Goal: Task Accomplishment & Management: Use online tool/utility

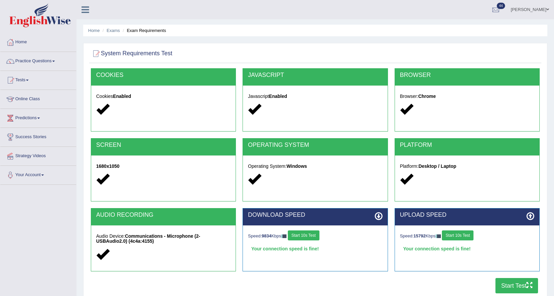
click at [22, 80] on link "Tests" at bounding box center [38, 79] width 76 height 17
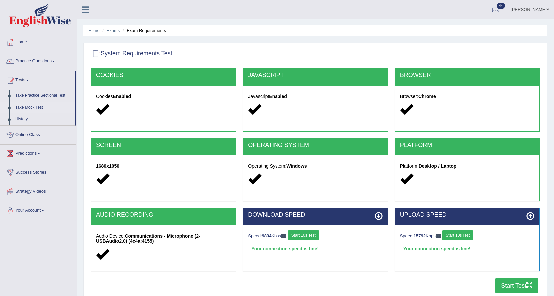
click at [21, 106] on link "Take Mock Test" at bounding box center [43, 107] width 62 height 12
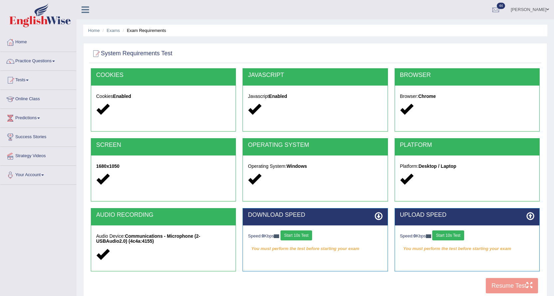
click at [301, 233] on button "Start 10s Test" at bounding box center [296, 235] width 32 height 10
click at [446, 234] on button "Start 10s Test" at bounding box center [448, 235] width 32 height 10
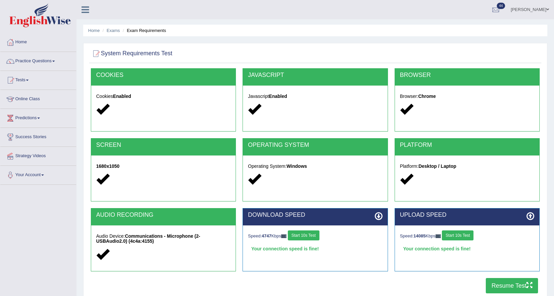
click at [454, 235] on button "Start 10s Test" at bounding box center [458, 235] width 32 height 10
click at [500, 284] on button "Resume Test" at bounding box center [512, 285] width 52 height 15
